Goal: Information Seeking & Learning: Learn about a topic

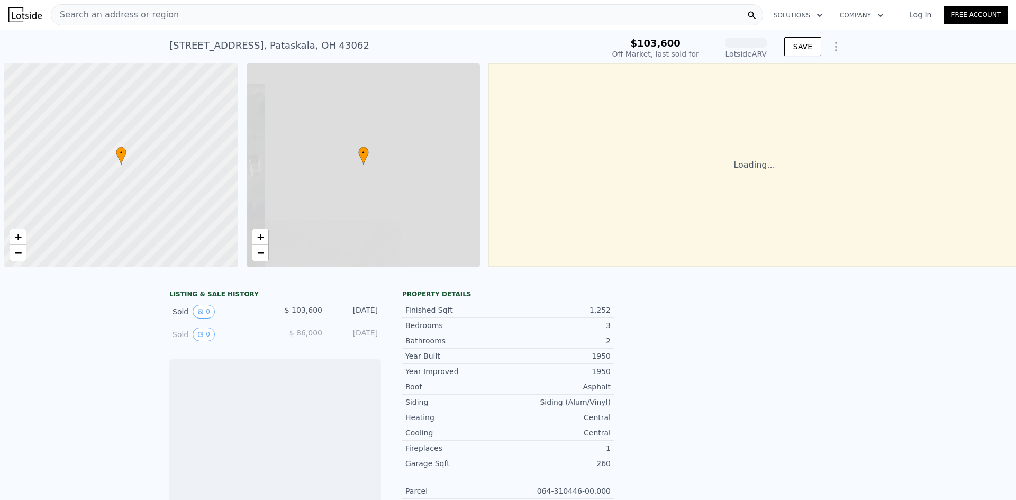
scroll to position [0, 4]
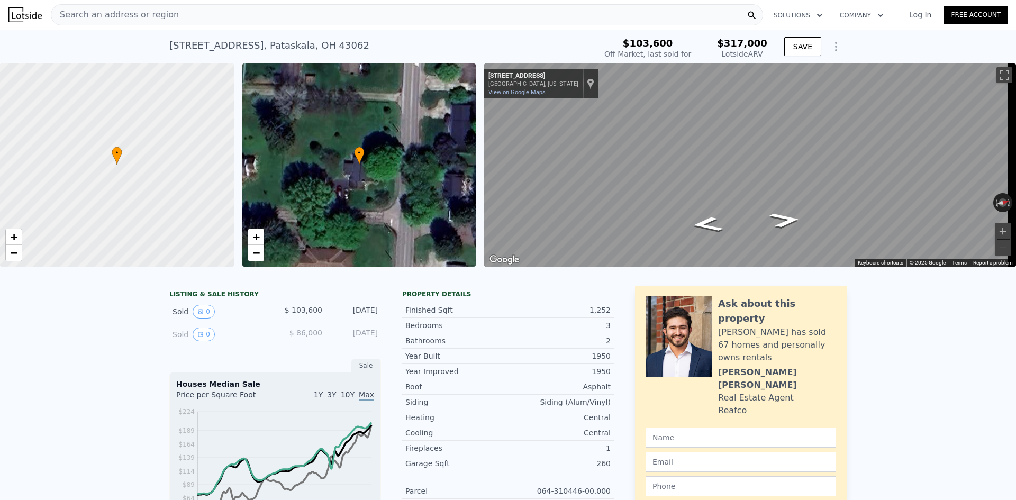
drag, startPoint x: 770, startPoint y: 54, endPoint x: 766, endPoint y: 62, distance: 9.2
click at [766, 62] on div "$103,600 Off Market, last sold for $317,000 Lotside ARV" at bounding box center [686, 49] width 172 height 30
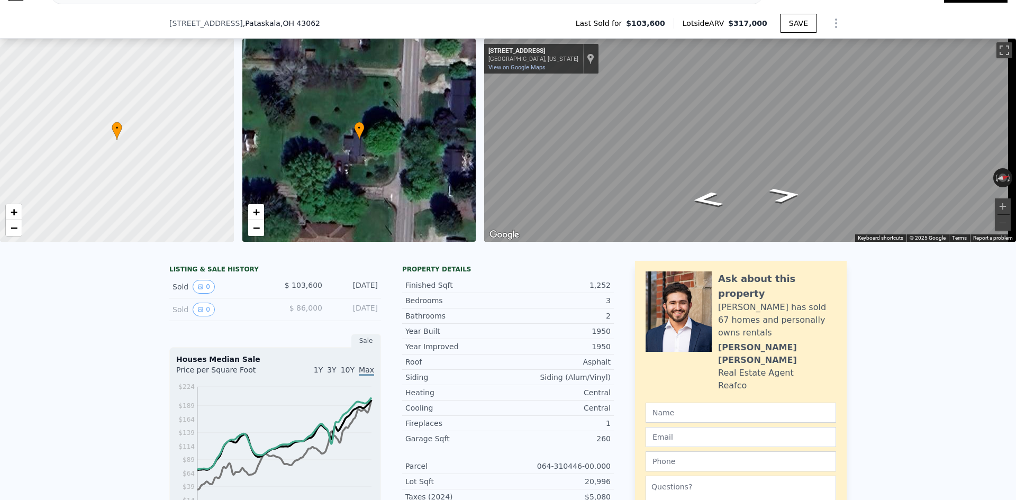
scroll to position [102, 0]
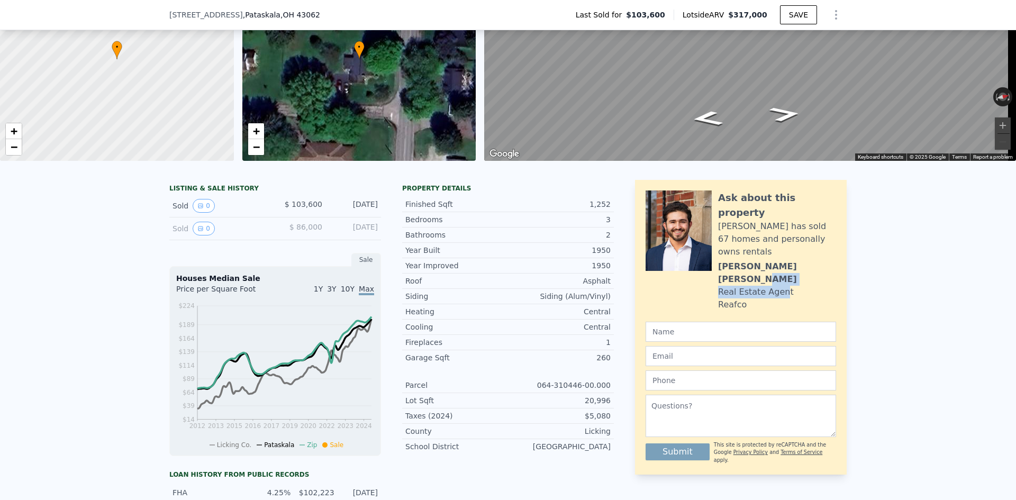
drag, startPoint x: 775, startPoint y: 281, endPoint x: 845, endPoint y: 282, distance: 70.4
click at [810, 272] on div "Ask about this property Brandon has sold 67 homes and personally owns rentals B…" at bounding box center [741, 327] width 212 height 295
click at [847, 282] on div "LISTING & SALE HISTORY Sold 0 $ 103,600 Oct 22, 2010 Sold 0 $ 86,000 Jun 10, 19…" at bounding box center [508, 428] width 1016 height 513
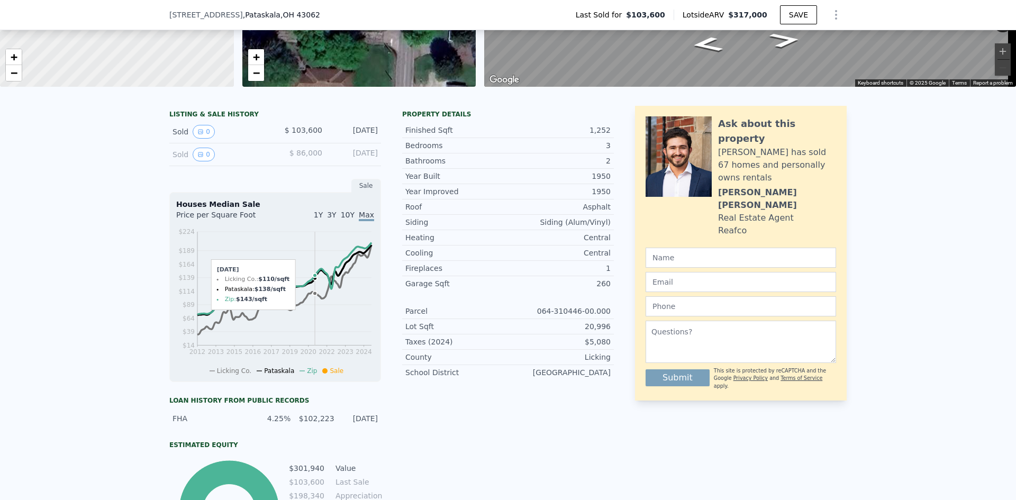
scroll to position [155, 0]
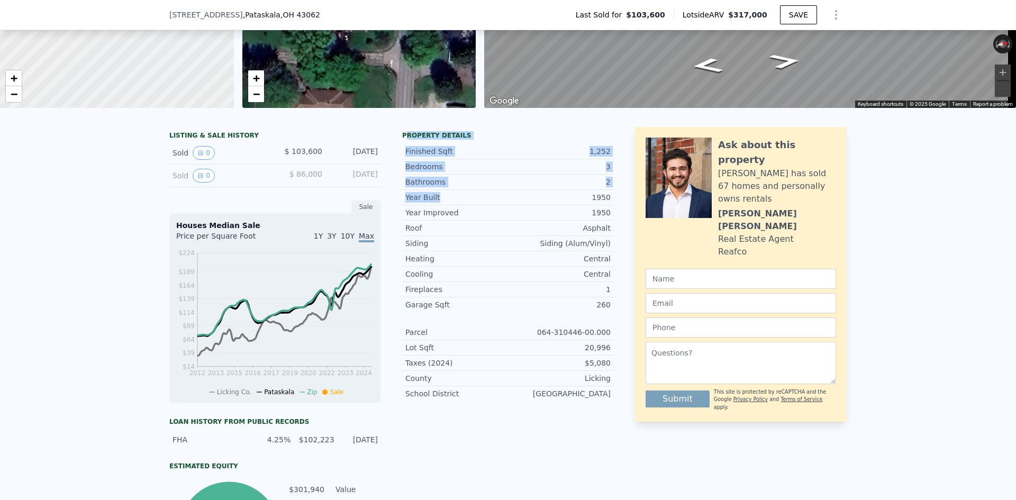
drag, startPoint x: 420, startPoint y: 176, endPoint x: 402, endPoint y: 146, distance: 35.1
click at [402, 146] on div "Property details Finished Sqft 1,252 Bedrooms 3 Bathrooms 2 Year Built 1950 Yea…" at bounding box center [508, 270] width 212 height 278
click at [451, 139] on div "Property details" at bounding box center [508, 135] width 212 height 8
drag, startPoint x: 443, startPoint y: 326, endPoint x: 456, endPoint y: 312, distance: 19.1
click at [456, 312] on div "Year Improved 1950 Roof Asphalt Siding Siding (Alum/Vinyl) Heating Central Cool…" at bounding box center [508, 303] width 212 height 196
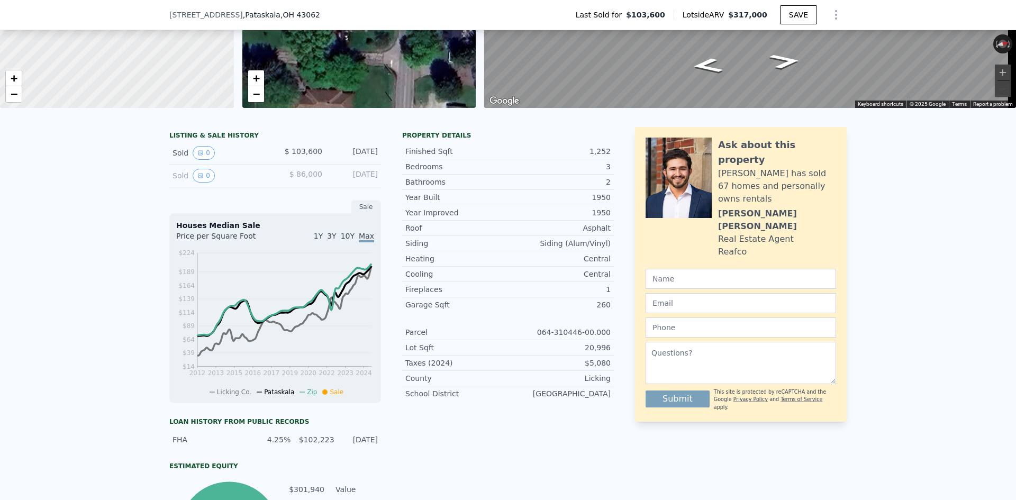
drag, startPoint x: 438, startPoint y: 251, endPoint x: 465, endPoint y: 250, distance: 27.6
click at [465, 249] on div "Siding" at bounding box center [457, 243] width 103 height 11
drag, startPoint x: 430, startPoint y: 277, endPoint x: 418, endPoint y: 251, distance: 29.1
click at [418, 251] on div "Year Improved 1950 Roof Asphalt Siding Siding (Alum/Vinyl) Heating Central Cool…" at bounding box center [508, 303] width 212 height 196
click at [443, 321] on div "Year Improved 1950 Roof Asphalt Siding Siding (Alum/Vinyl) Heating Central Cool…" at bounding box center [508, 303] width 212 height 196
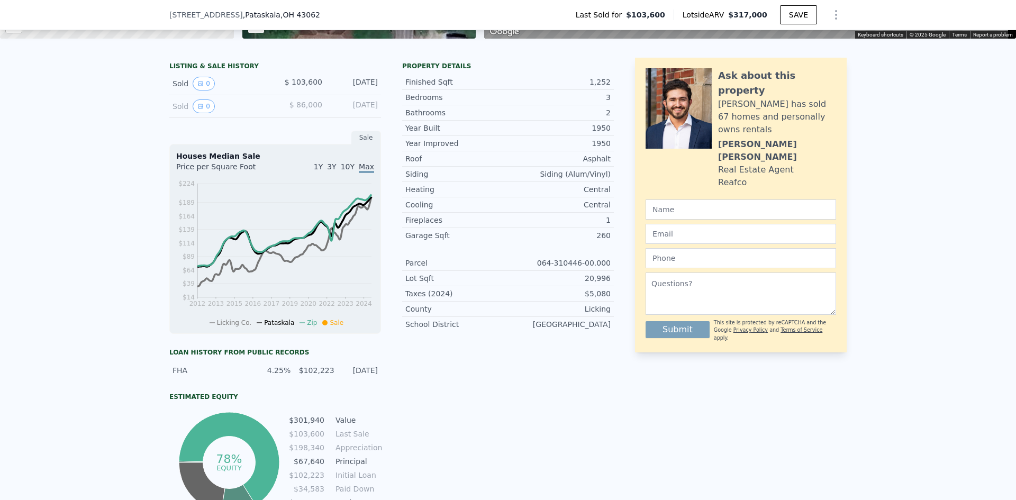
scroll to position [261, 0]
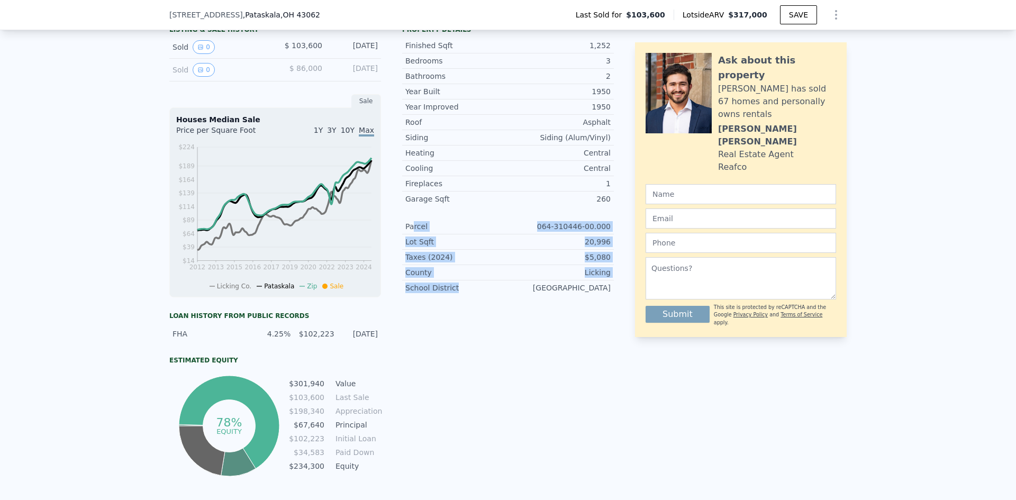
drag, startPoint x: 470, startPoint y: 323, endPoint x: 409, endPoint y: 241, distance: 102.1
click at [409, 241] on div "Property details Finished Sqft 1,252 Bedrooms 3 Bathrooms 2 Year Built 1950 Yea…" at bounding box center [508, 250] width 212 height 458
click at [444, 304] on div "Property details Finished Sqft 1,252 Bedrooms 3 Bathrooms 2 Year Built 1950 Yea…" at bounding box center [508, 164] width 212 height 278
drag, startPoint x: 427, startPoint y: 284, endPoint x: 395, endPoint y: 215, distance: 75.3
click at [395, 215] on div "LISTING & SALE HISTORY Sold 0 $ 103,600 Oct 22, 2010 Sold 0 $ 86,000 Jun 10, 19…" at bounding box center [391, 250] width 445 height 458
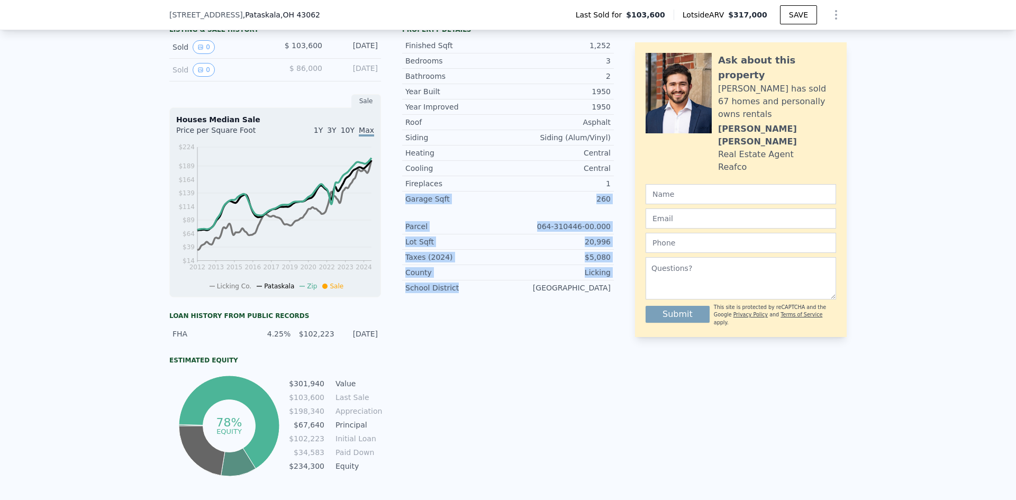
click at [454, 332] on div "Property details Finished Sqft 1,252 Bedrooms 3 Bathrooms 2 Year Built 1950 Yea…" at bounding box center [508, 250] width 212 height 458
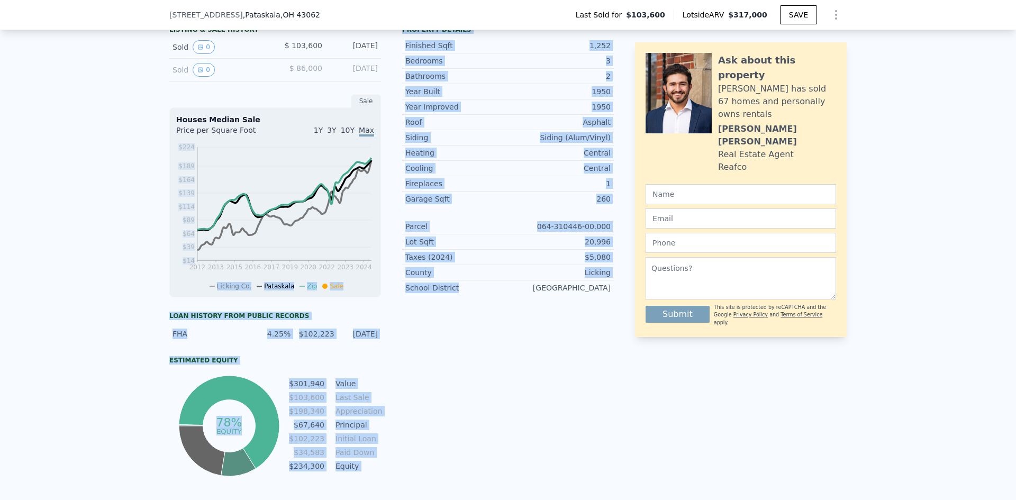
drag, startPoint x: 410, startPoint y: 249, endPoint x: 386, endPoint y: 210, distance: 46.1
click at [386, 210] on div "LISTING & SALE HISTORY Sold 0 $ 103,600 Oct 22, 2010 Sold 0 $ 86,000 Jun 10, 19…" at bounding box center [391, 250] width 445 height 458
click at [446, 304] on div "Property details Finished Sqft 1,252 Bedrooms 3 Bathrooms 2 Year Built 1950 Yea…" at bounding box center [508, 164] width 212 height 278
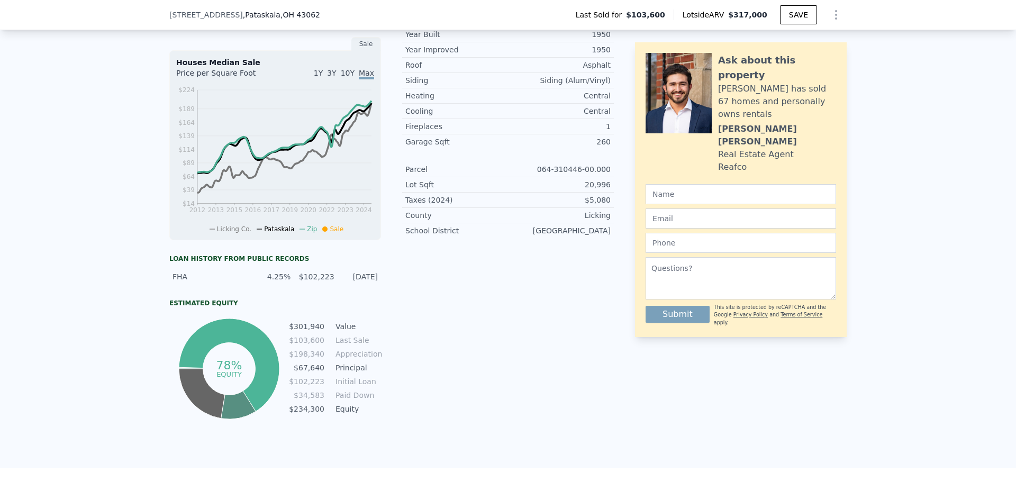
scroll to position [4, 0]
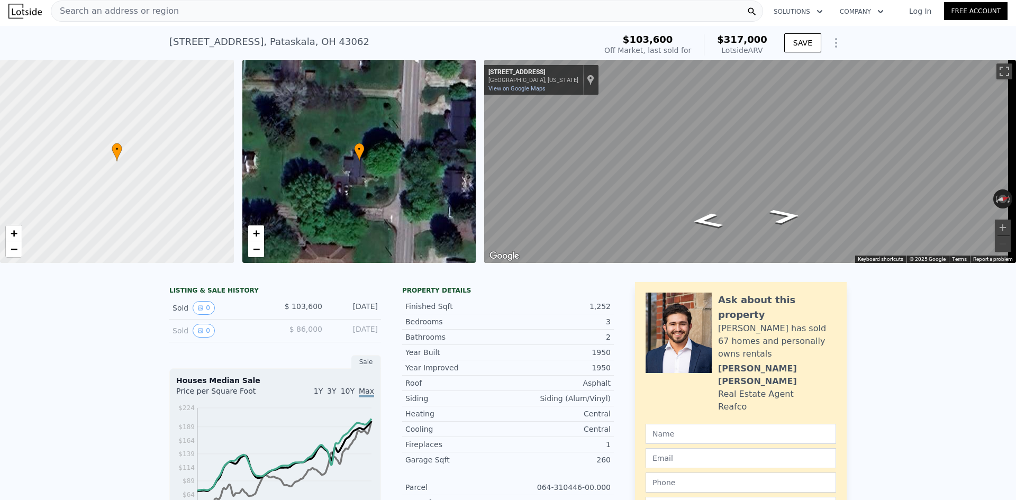
click at [177, 14] on div "Search an address or region" at bounding box center [407, 11] width 713 height 21
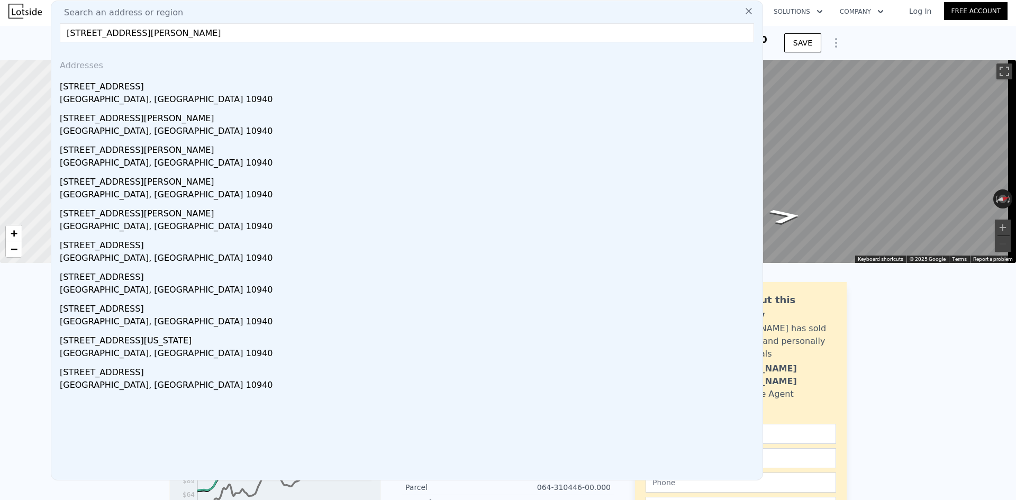
type input "55 Glen Ave, Middletown, NY 10940"
click at [744, 12] on icon at bounding box center [749, 11] width 11 height 11
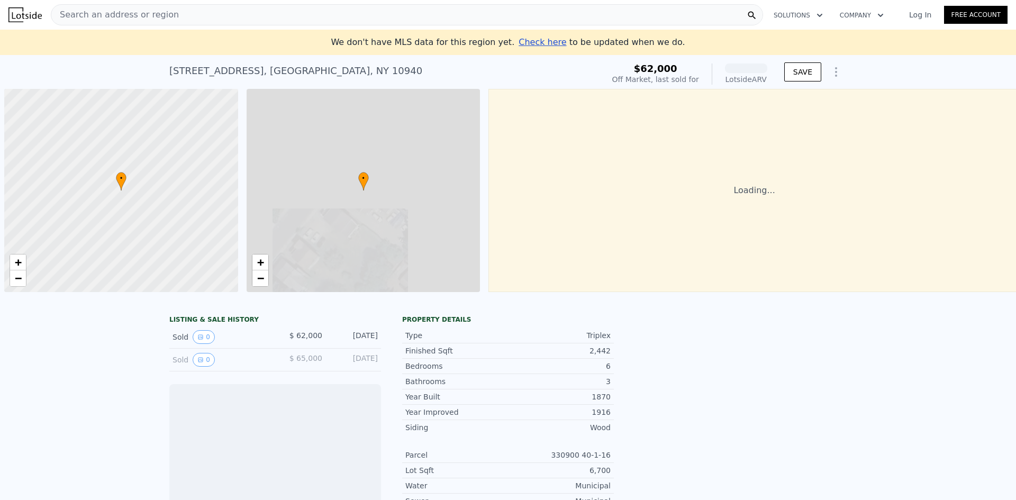
scroll to position [0, 4]
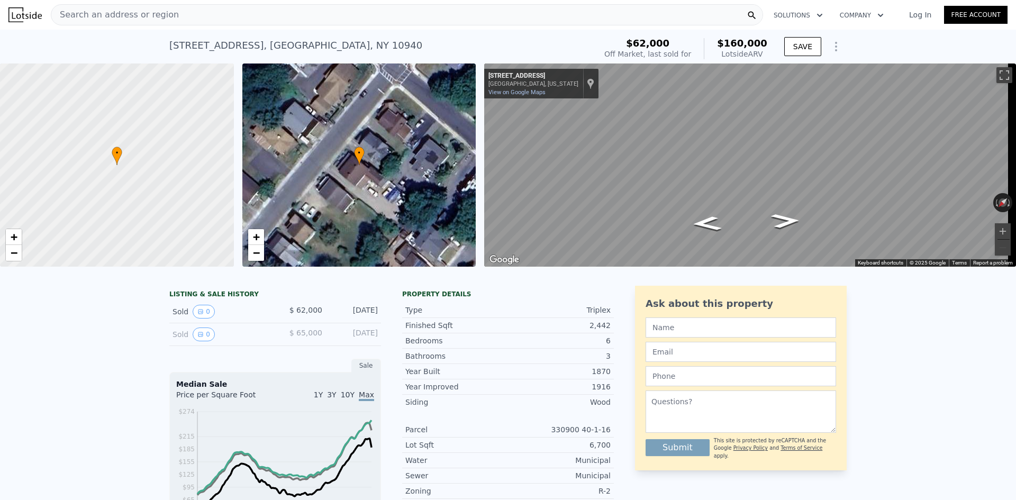
drag, startPoint x: 766, startPoint y: 51, endPoint x: 616, endPoint y: 44, distance: 149.4
click at [616, 44] on div "[STREET_ADDRESS] Sold [DATE] for $62k (~ARV $160k ) $62,000 Off Market, last so…" at bounding box center [508, 49] width 678 height 30
click at [592, 43] on div "[STREET_ADDRESS] Sold [DATE] for $62k (~ARV $160k )" at bounding box center [380, 49] width 422 height 30
drag, startPoint x: 768, startPoint y: 53, endPoint x: 611, endPoint y: 47, distance: 156.9
click at [613, 47] on div "[STREET_ADDRESS] Sold [DATE] for $62k (~ARV $160k ) $62,000 Off Market, last so…" at bounding box center [508, 49] width 678 height 30
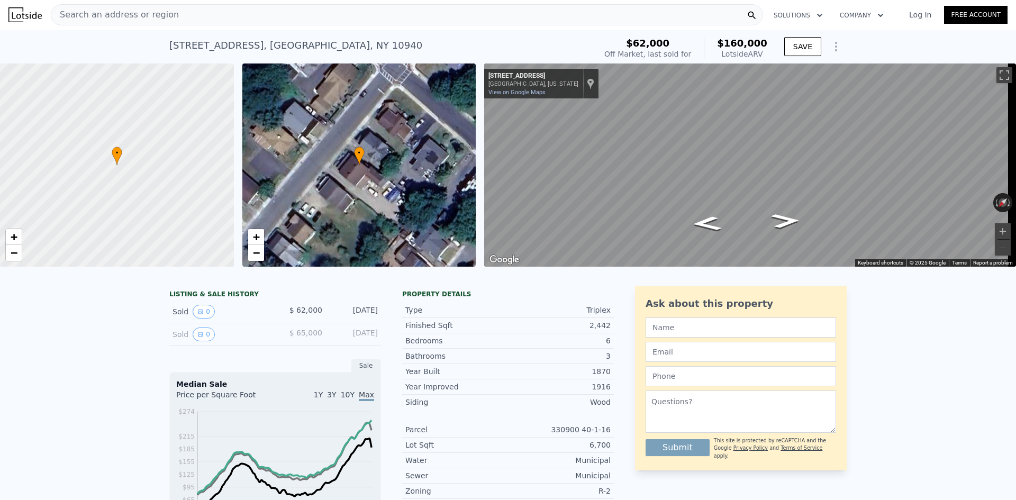
click at [592, 46] on div "[STREET_ADDRESS] Sold [DATE] for $62k (~ARV $160k )" at bounding box center [380, 49] width 422 height 30
drag, startPoint x: 673, startPoint y: 51, endPoint x: 596, endPoint y: 41, distance: 78.5
click at [596, 41] on div "[STREET_ADDRESS] Sold [DATE] for $62k (~ARV $160k ) $62,000 Off Market, last so…" at bounding box center [508, 49] width 678 height 30
click at [592, 41] on div "[STREET_ADDRESS] Sold [DATE] for $62k (~ARV $160k )" at bounding box center [380, 49] width 422 height 30
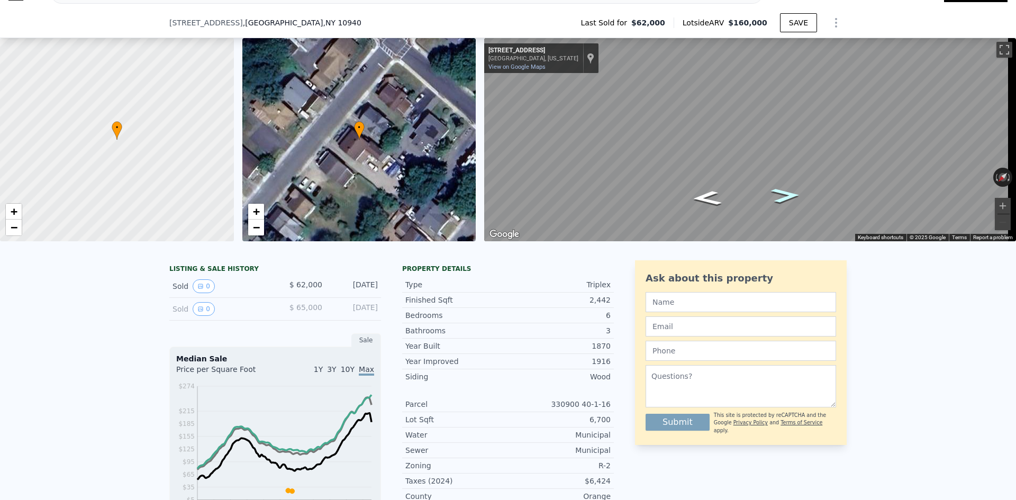
scroll to position [102, 0]
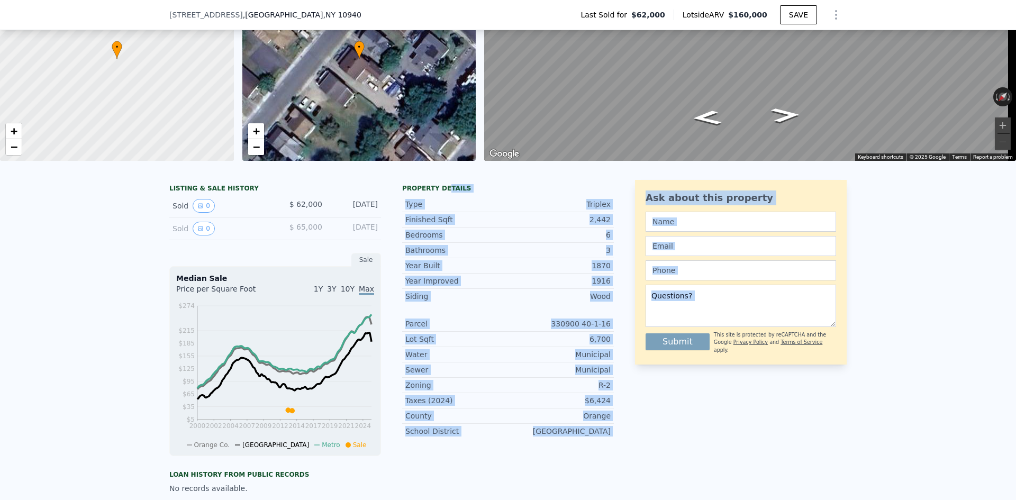
drag, startPoint x: 610, startPoint y: 409, endPoint x: 439, endPoint y: 188, distance: 279.3
click at [439, 188] on div "LISTING & SALE HISTORY Sold 0 $ 62,000 [DATE] Sold 0 $ 65,000 [DATE] Sale Media…" at bounding box center [508, 404] width 678 height 449
click at [649, 438] on div "Ask about this property Submit This site is protected by reCAPTCHA and the Goog…" at bounding box center [741, 404] width 212 height 449
drag, startPoint x: 601, startPoint y: 419, endPoint x: 496, endPoint y: 230, distance: 217.1
click at [496, 230] on div "LISTING & SALE HISTORY Sold 0 $ 62,000 [DATE] Sold 0 $ 65,000 [DATE] Sale Media…" at bounding box center [508, 404] width 678 height 449
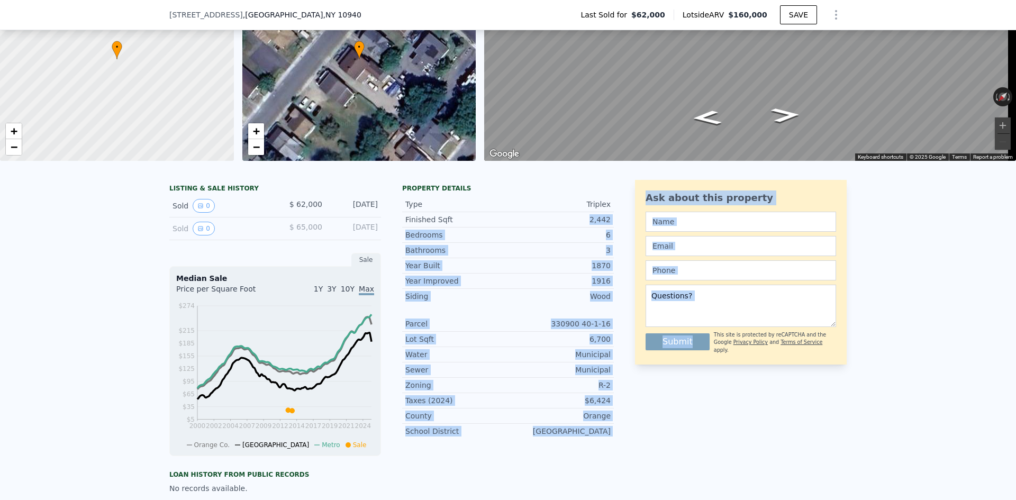
click at [635, 453] on div "Ask about this property Submit This site is protected by reCAPTCHA and the Goog…" at bounding box center [741, 404] width 212 height 449
drag, startPoint x: 622, startPoint y: 439, endPoint x: 508, endPoint y: 194, distance: 270.7
click at [508, 194] on div "LISTING & SALE HISTORY Sold 0 $ 62,000 [DATE] Sold 0 $ 65,000 [DATE] Sale Media…" at bounding box center [508, 404] width 678 height 449
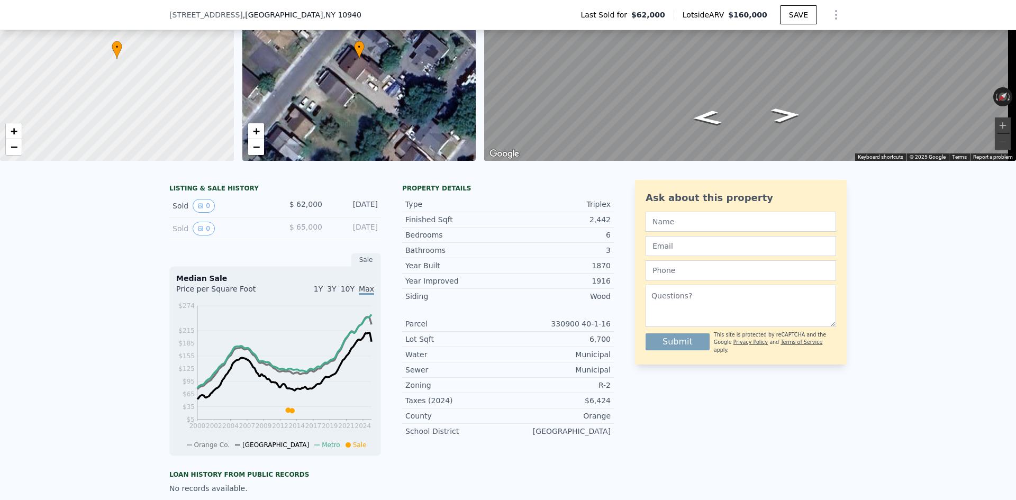
click at [697, 410] on div "Ask about this property Submit This site is protected by reCAPTCHA and the Goog…" at bounding box center [741, 404] width 212 height 449
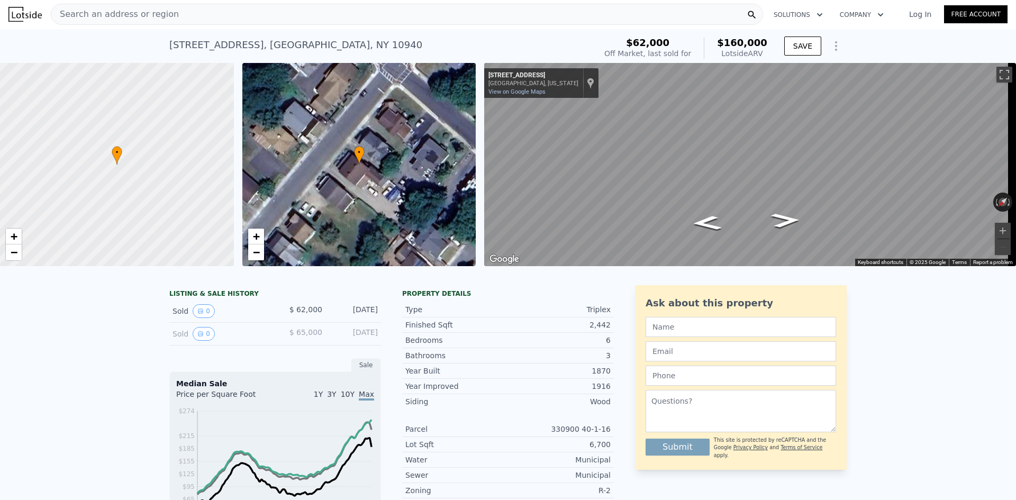
scroll to position [0, 0]
drag, startPoint x: 719, startPoint y: 43, endPoint x: 703, endPoint y: 42, distance: 16.4
click at [719, 43] on div "$62,000 Off Market, last sold for $160,000 Lotside ARV SAVE" at bounding box center [723, 49] width 247 height 30
click at [708, 43] on div "$62,000 Off Market, last sold for $160,000 Lotside ARV" at bounding box center [686, 48] width 163 height 21
drag, startPoint x: 764, startPoint y: 52, endPoint x: 706, endPoint y: 40, distance: 59.0
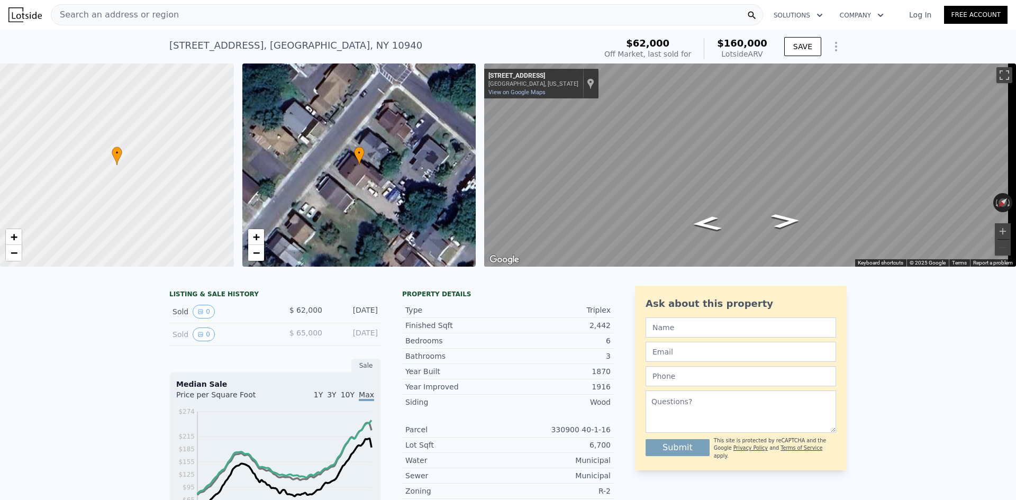
click at [706, 40] on div "$62,000 Off Market, last sold for $160,000 Lotside ARV" at bounding box center [686, 48] width 163 height 21
click at [726, 48] on span "$160,000" at bounding box center [742, 43] width 50 height 11
